Goal: Check status

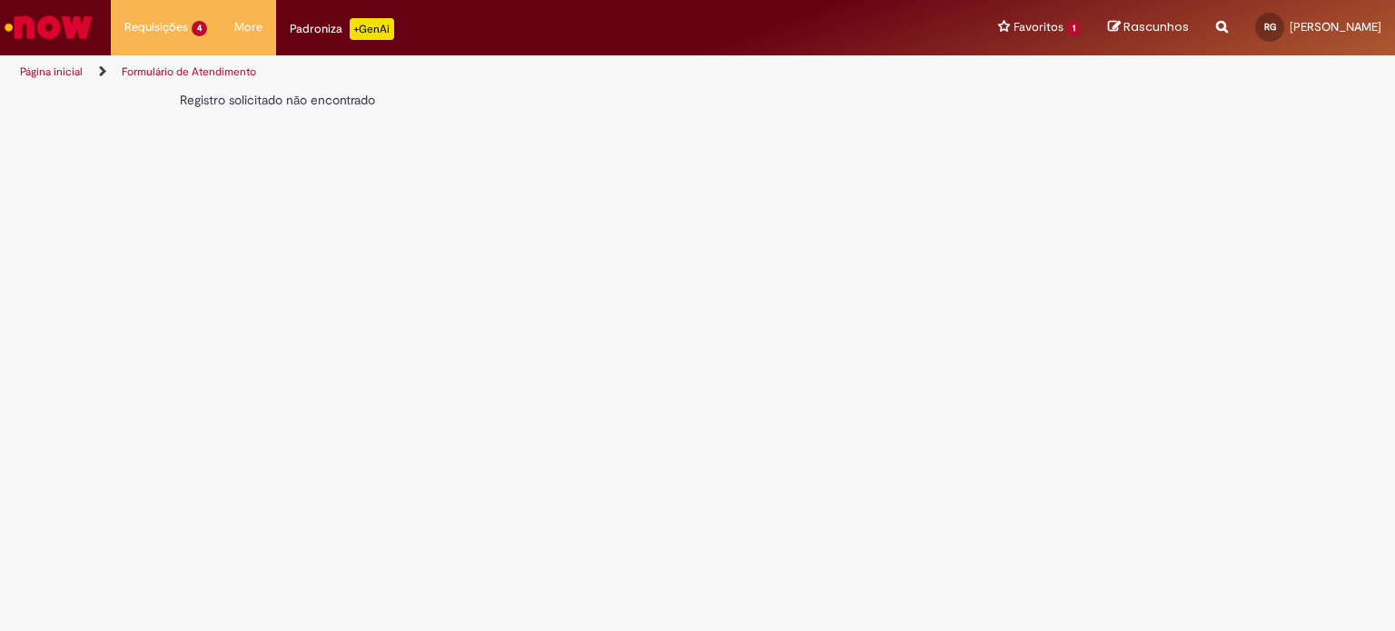
click at [46, 32] on img "Ir para a Homepage" at bounding box center [49, 27] width 94 height 36
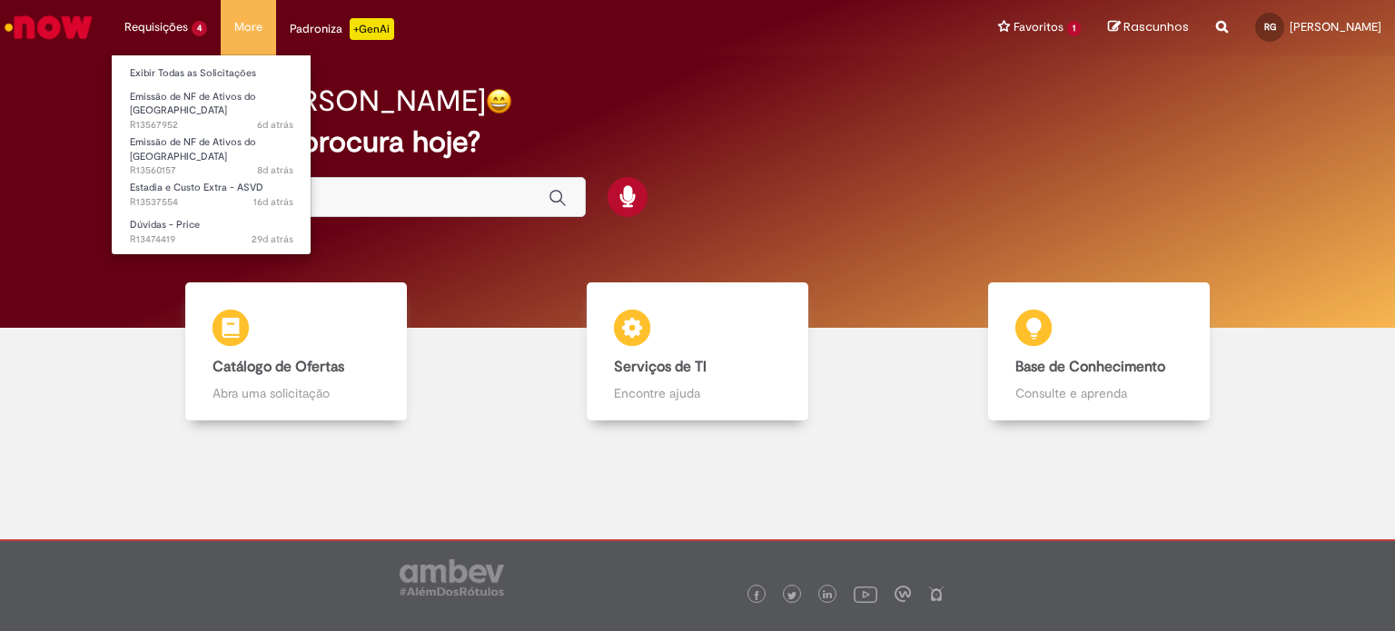
click at [178, 61] on li "Exibir Todas as Solicitações" at bounding box center [212, 72] width 200 height 24
click at [178, 64] on link "Exibir Todas as Solicitações" at bounding box center [212, 74] width 200 height 20
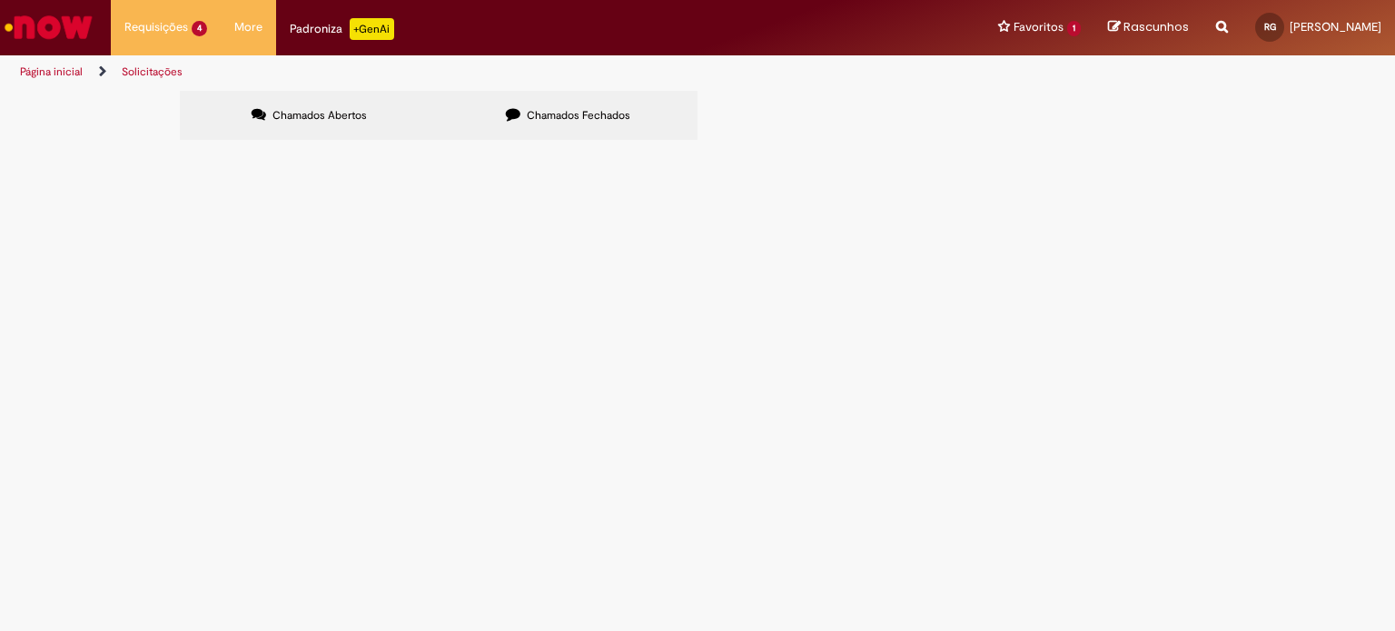
click at [497, 109] on label "Chamados Fechados" at bounding box center [568, 115] width 259 height 49
click at [274, 109] on span "Chamados Abertos" at bounding box center [320, 115] width 94 height 15
click at [0, 0] on span "Dúvidas - Price" at bounding box center [0, 0] width 0 height 0
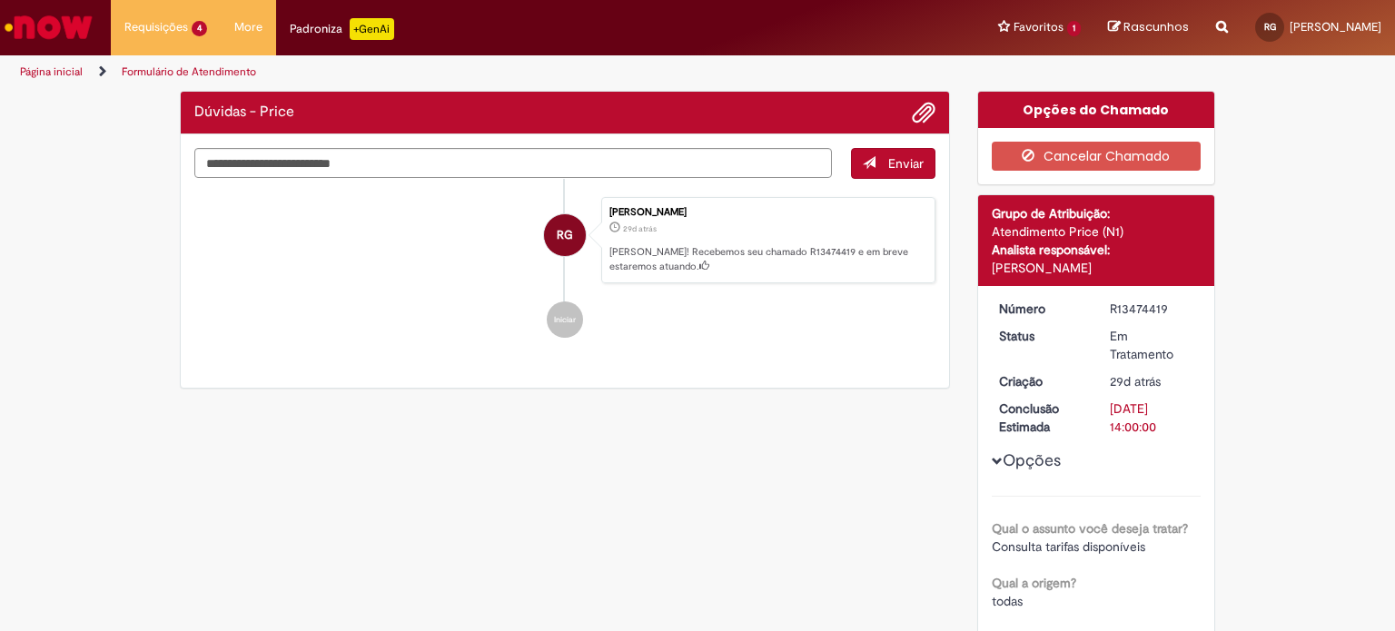
click at [343, 344] on ul "RG Richard Gilberto 29d atrás 29 dias atrás Ola! Recebemos seu chamado R1347441…" at bounding box center [564, 268] width 741 height 178
